Goal: Answer question/provide support: Share knowledge or assist other users

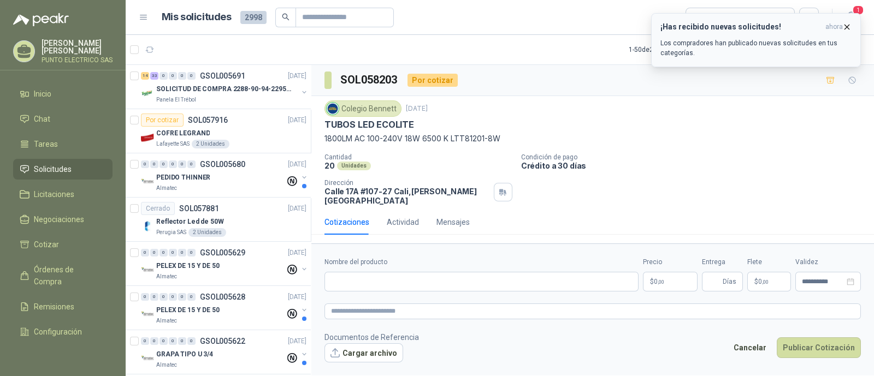
click at [730, 32] on div "¡Has recibido nuevas solicitudes! ahora Los compradores han publicado nuevas so…" at bounding box center [755, 39] width 191 height 35
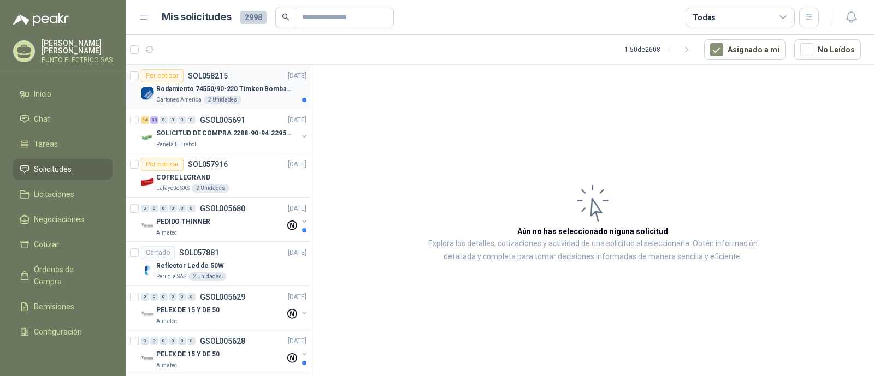
click at [253, 79] on div "Por cotizar SOL058215 30/09/25" at bounding box center [223, 75] width 165 height 13
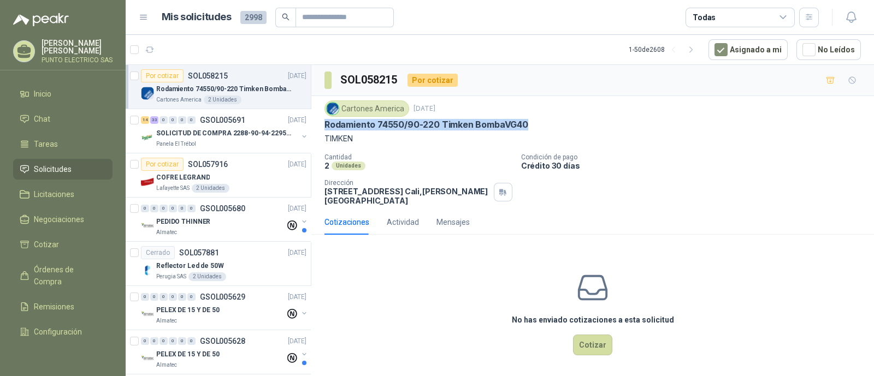
drag, startPoint x: 330, startPoint y: 123, endPoint x: 543, endPoint y: 124, distance: 213.0
click at [543, 123] on div "Cartones America 30 sept, 2025 Rodamiento 74550/90-220 Timken BombaVG40 TIMKEN …" at bounding box center [592, 153] width 563 height 114
copy p "Rodamiento 74550/90-220 Timken BombaVG40"
